Goal: Task Accomplishment & Management: Complete application form

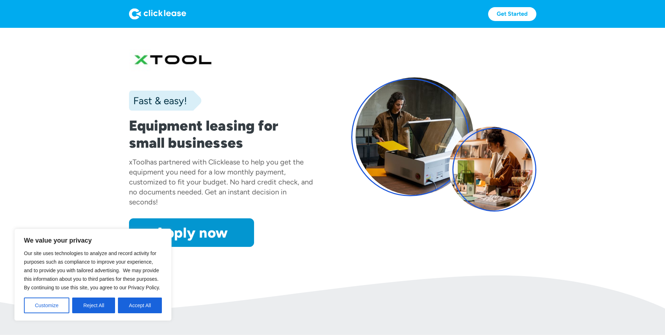
click at [266, 272] on section "Fast & easy! Equipment leasing for small businesses xTool has partnered with Cl…" at bounding box center [332, 152] width 665 height 248
click at [85, 303] on button "Reject All" at bounding box center [93, 306] width 43 height 16
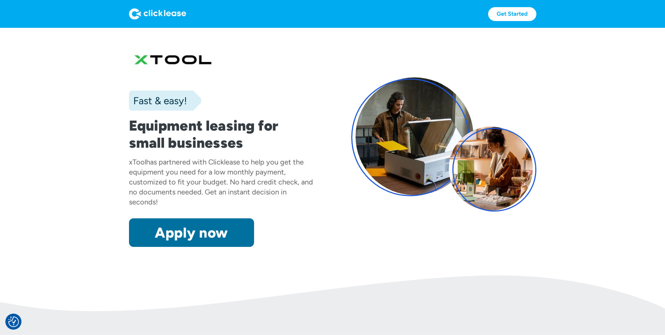
click at [191, 236] on link "Apply now" at bounding box center [191, 233] width 125 height 29
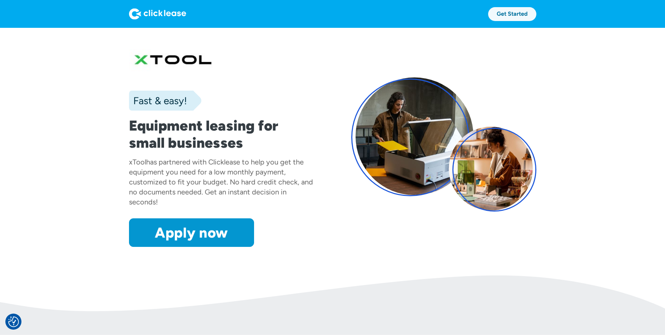
click at [515, 12] on link "Get Started" at bounding box center [512, 14] width 48 height 14
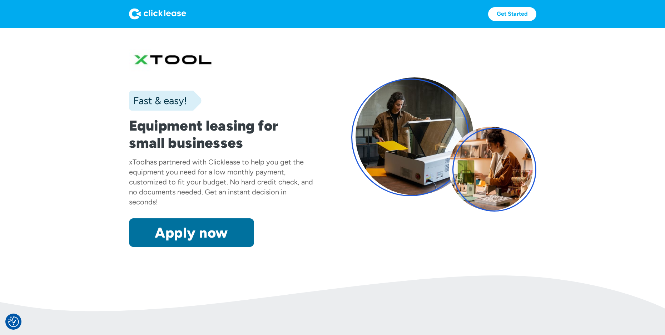
click at [188, 232] on link "Apply now" at bounding box center [191, 233] width 125 height 29
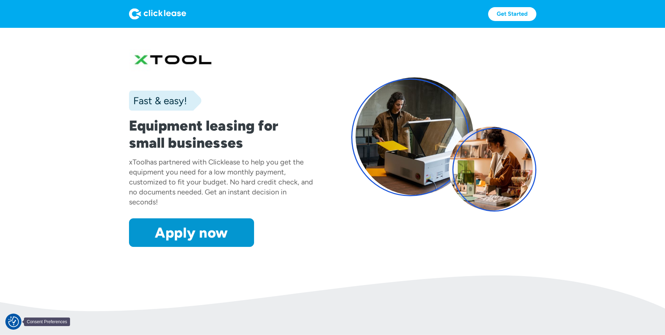
click at [18, 317] on img "Consent Preferences" at bounding box center [13, 322] width 11 height 11
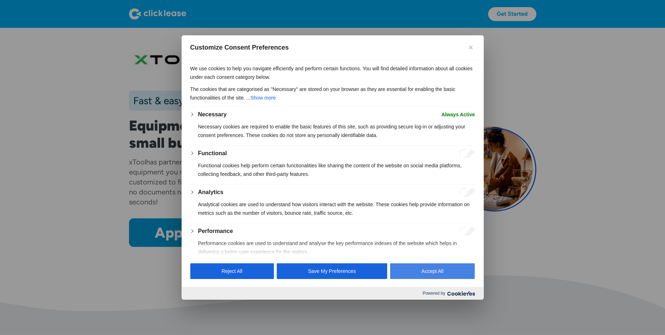
click at [410, 267] on button "Accept All" at bounding box center [432, 272] width 85 height 16
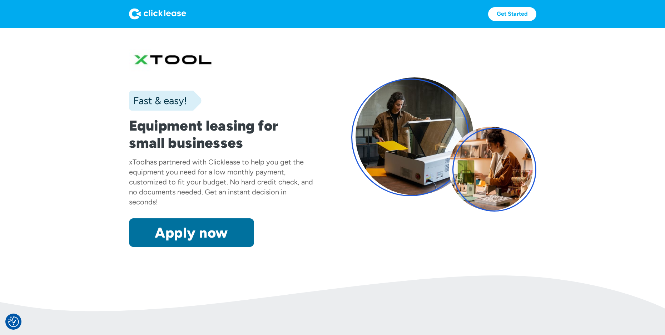
click at [209, 237] on link "Apply now" at bounding box center [191, 233] width 125 height 29
